Goal: Find specific page/section: Find specific page/section

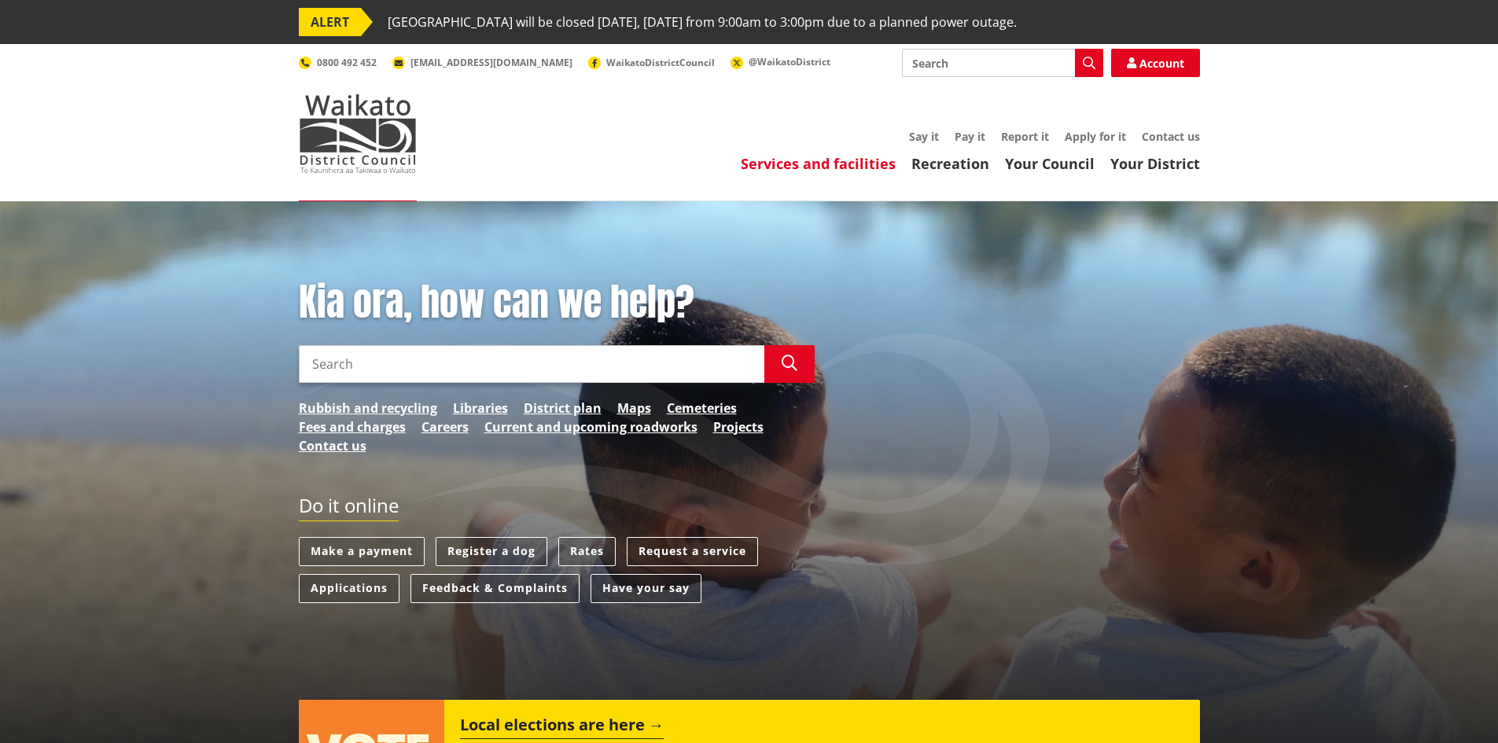
click at [816, 170] on link "Services and facilities" at bounding box center [818, 163] width 155 height 19
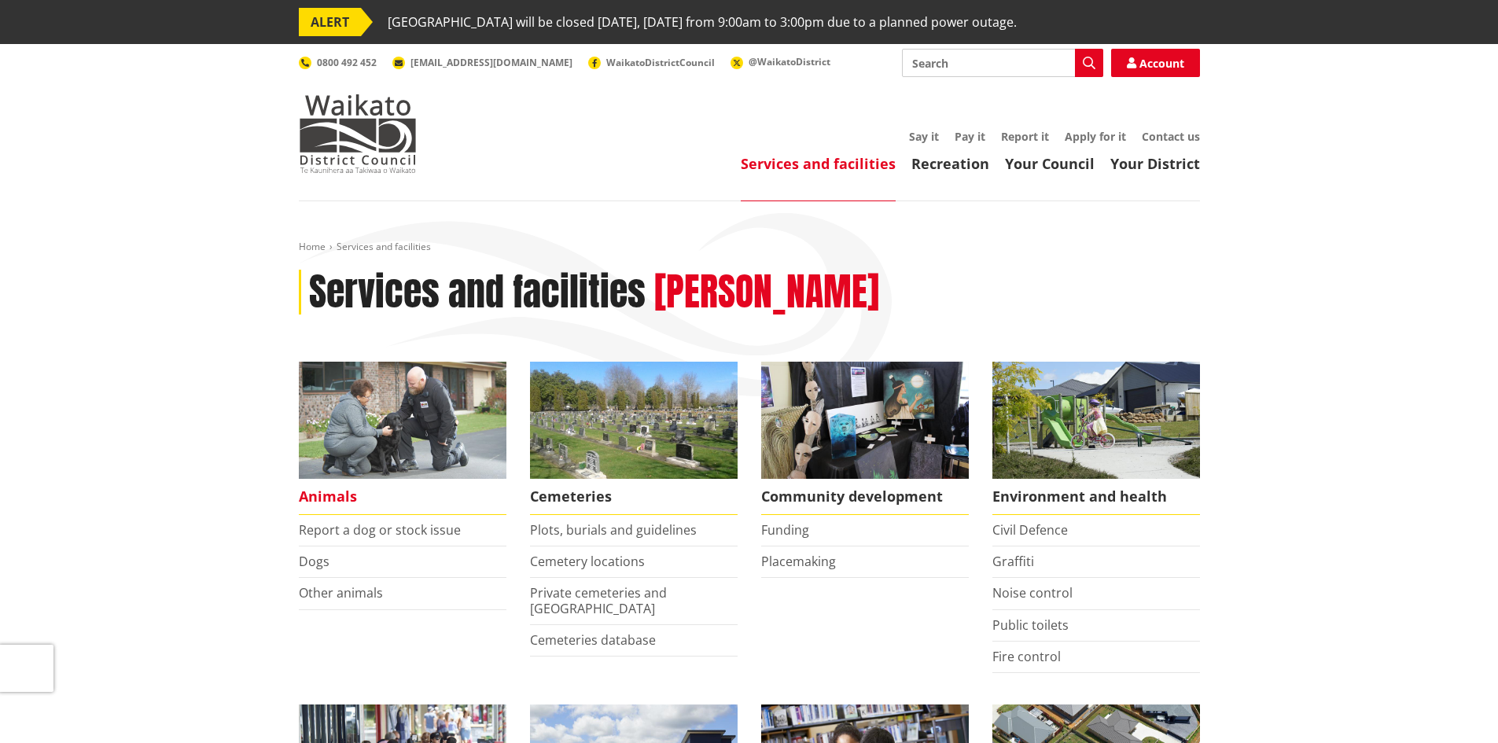
scroll to position [472, 0]
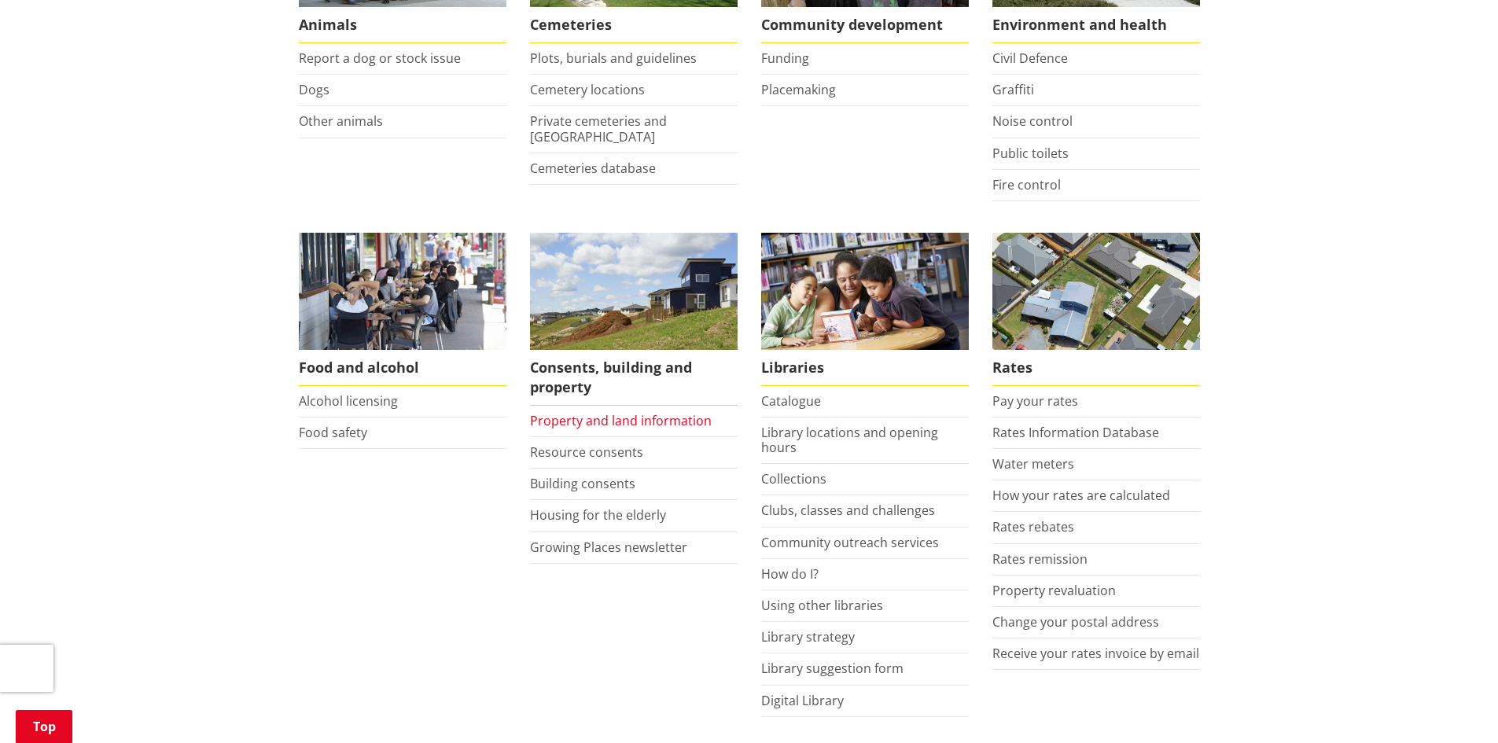
click at [631, 416] on link "Property and land information" at bounding box center [621, 420] width 182 height 17
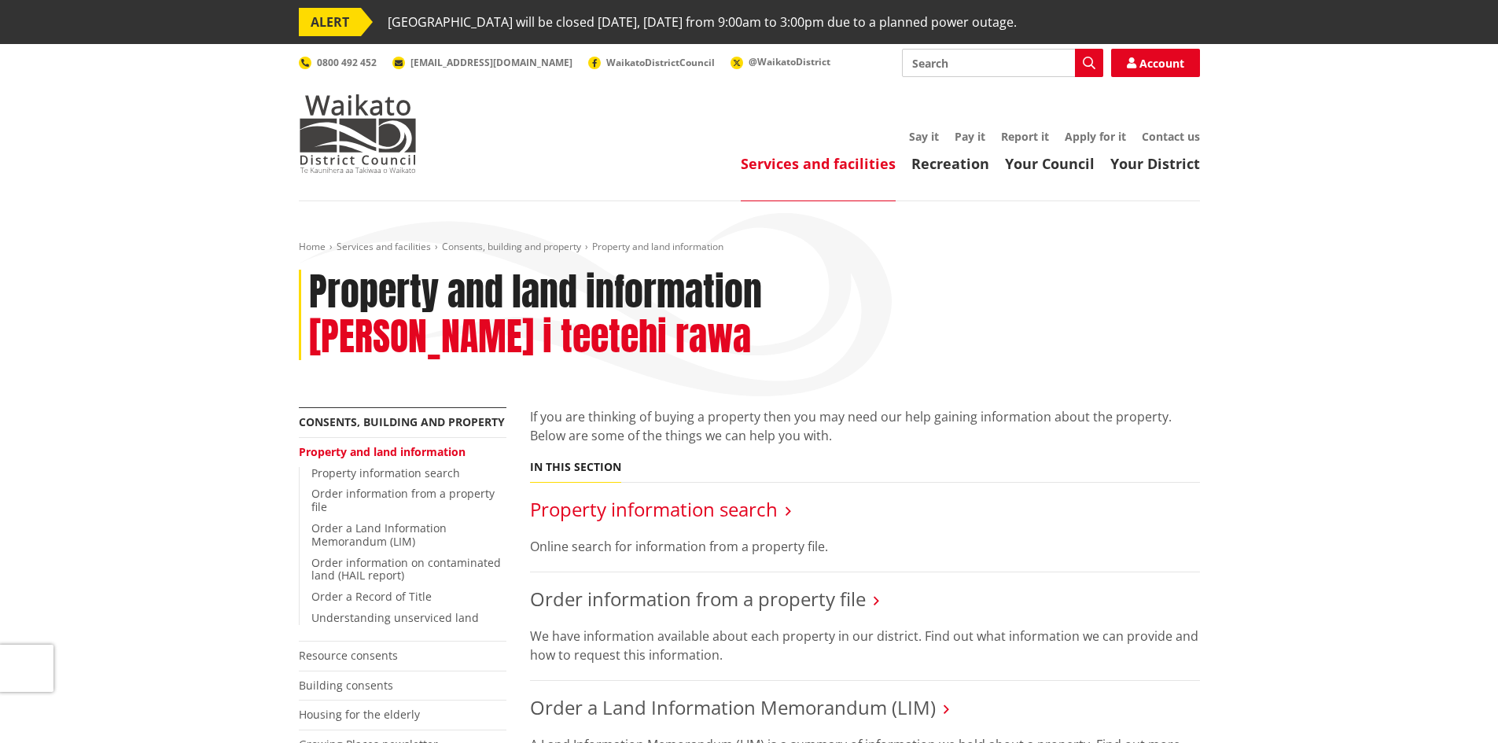
click at [698, 496] on link "Property information search" at bounding box center [654, 509] width 248 height 26
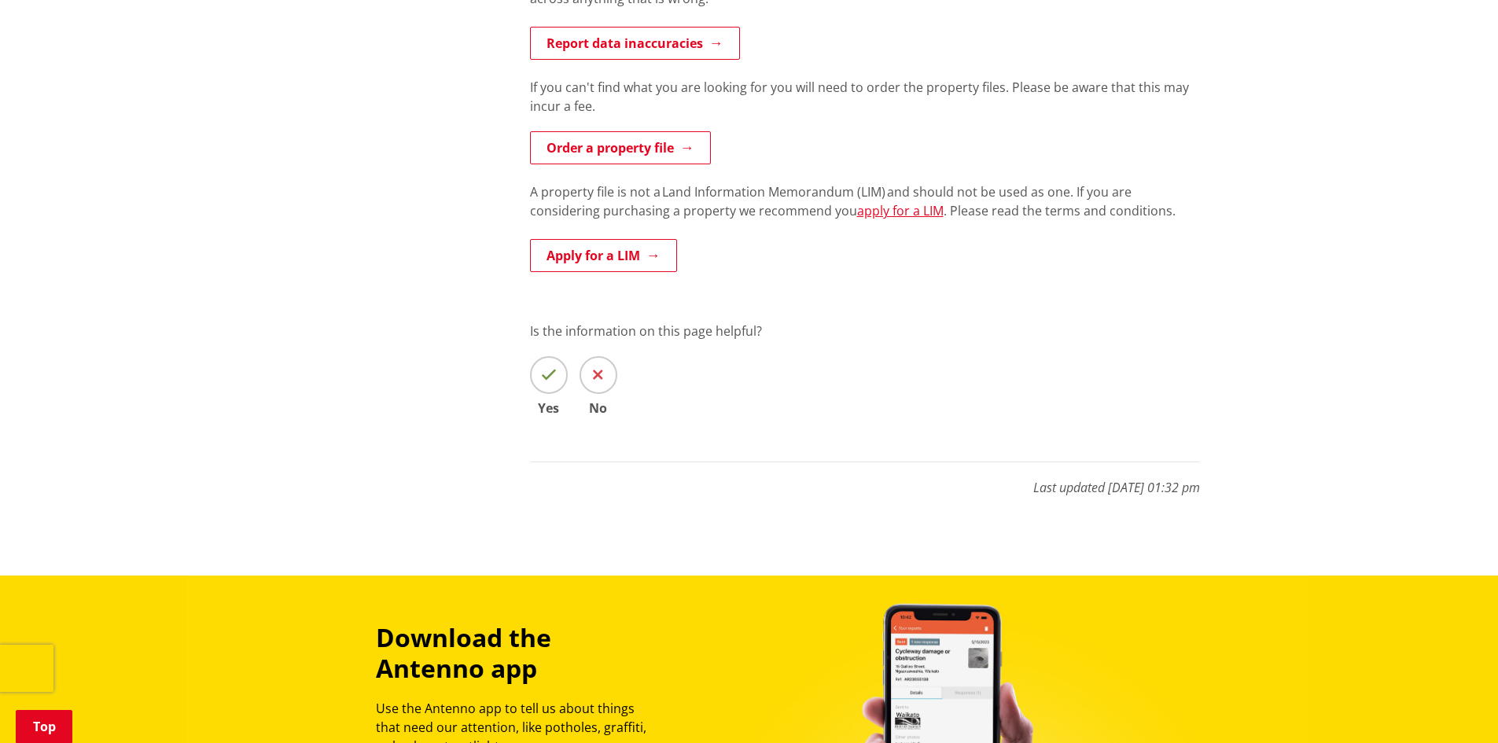
scroll to position [393, 0]
